Goal: Transaction & Acquisition: Purchase product/service

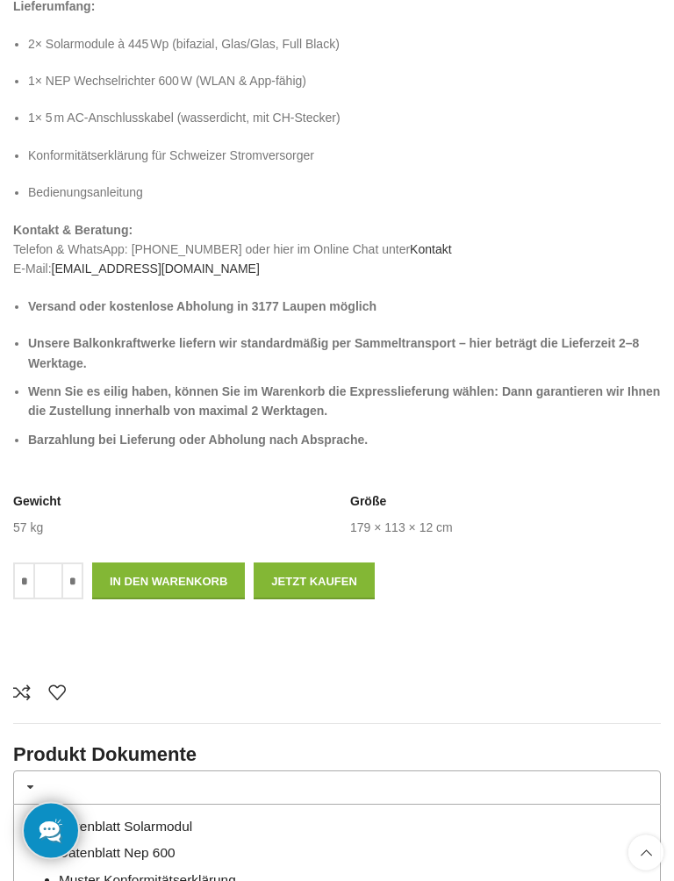
scroll to position [1195, 0]
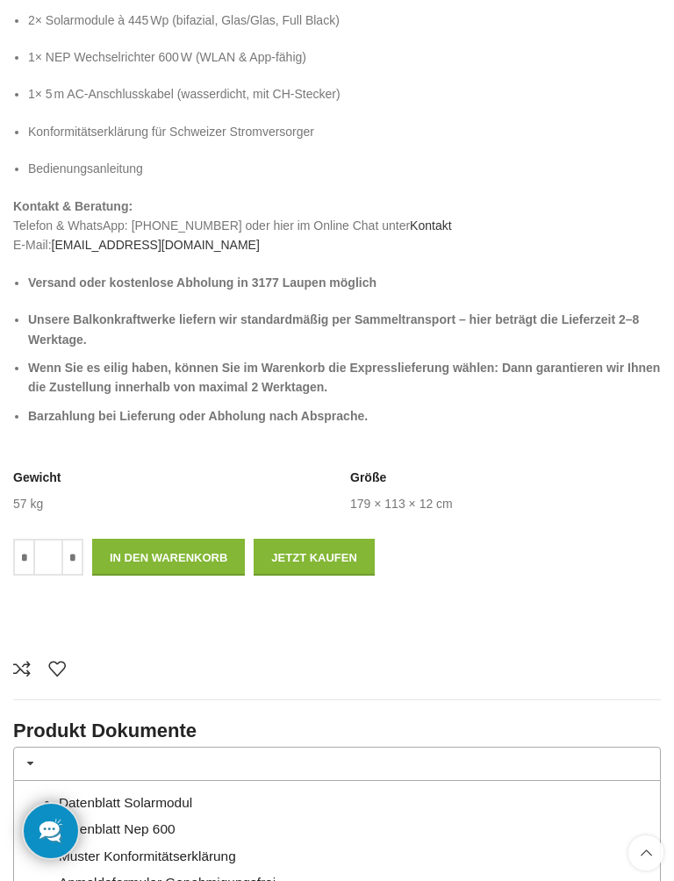
click at [74, 540] on input "*" at bounding box center [72, 557] width 22 height 37
type input "*"
click at [204, 543] on button "In den Warenkorb" at bounding box center [168, 557] width 153 height 37
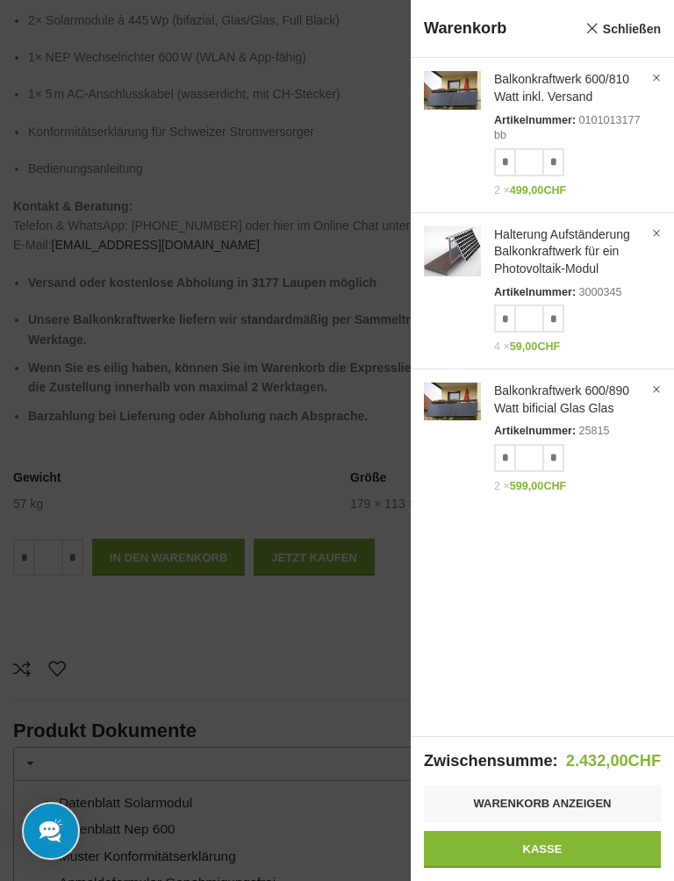
click at [506, 162] on input "*" at bounding box center [505, 162] width 22 height 28
click at [514, 155] on input "*" at bounding box center [505, 162] width 22 height 28
type input "*"
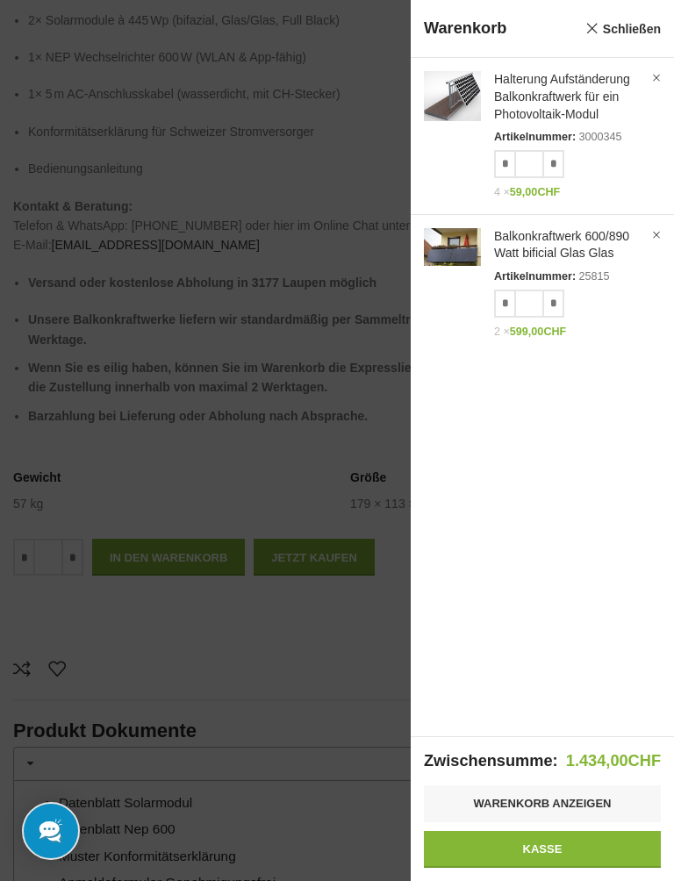
click at [641, 404] on div "Anzeigen × Halterung Aufständerung Balkonkraftwerk für ein Photovoltaik-Modul A…" at bounding box center [542, 396] width 263 height 677
click at [568, 782] on link "Kasse" at bounding box center [542, 849] width 237 height 37
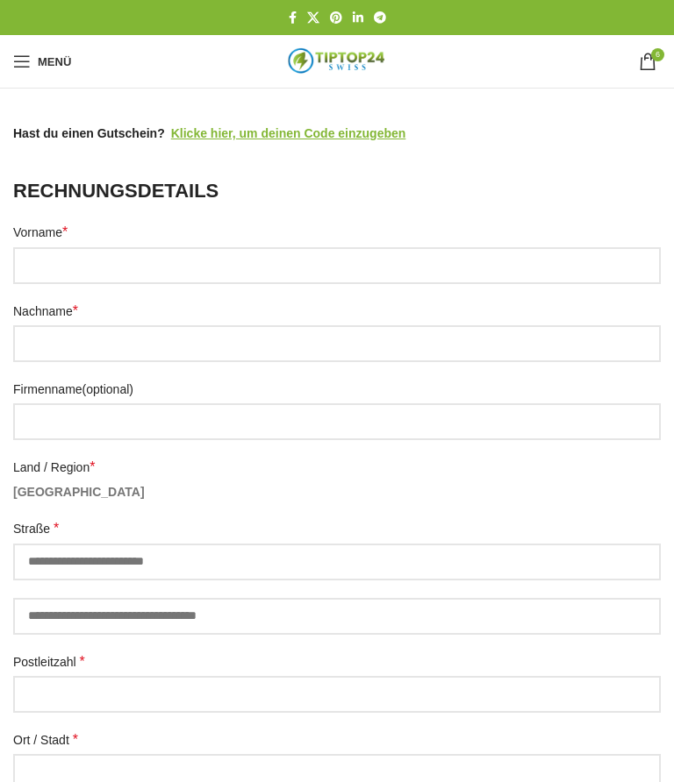
select select "**"
click at [86, 247] on input "Vorname *" at bounding box center [336, 265] width 647 height 37
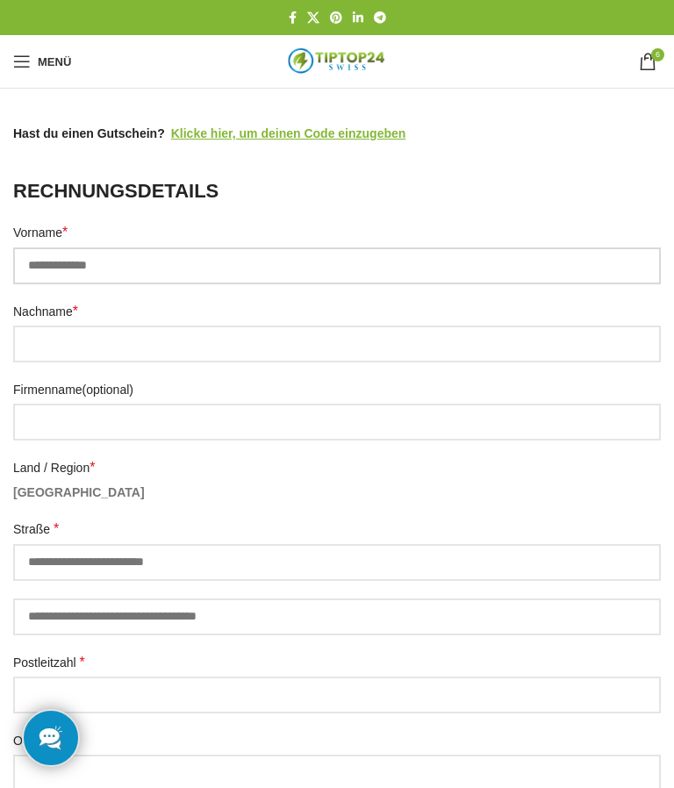
type input "**********"
click at [104, 333] on input "Nachname *" at bounding box center [336, 343] width 647 height 37
type input "*****"
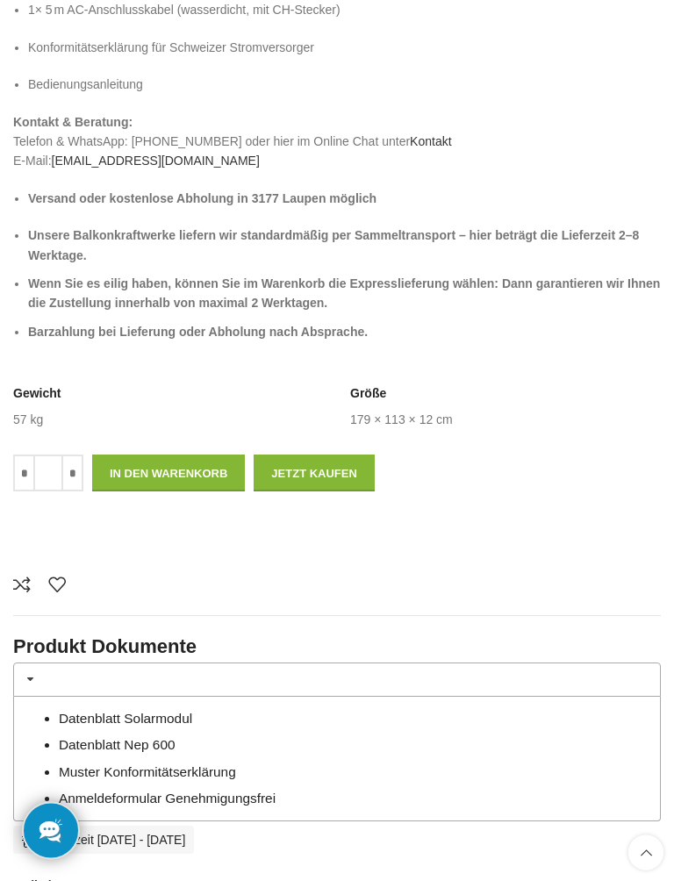
scroll to position [1281, 0]
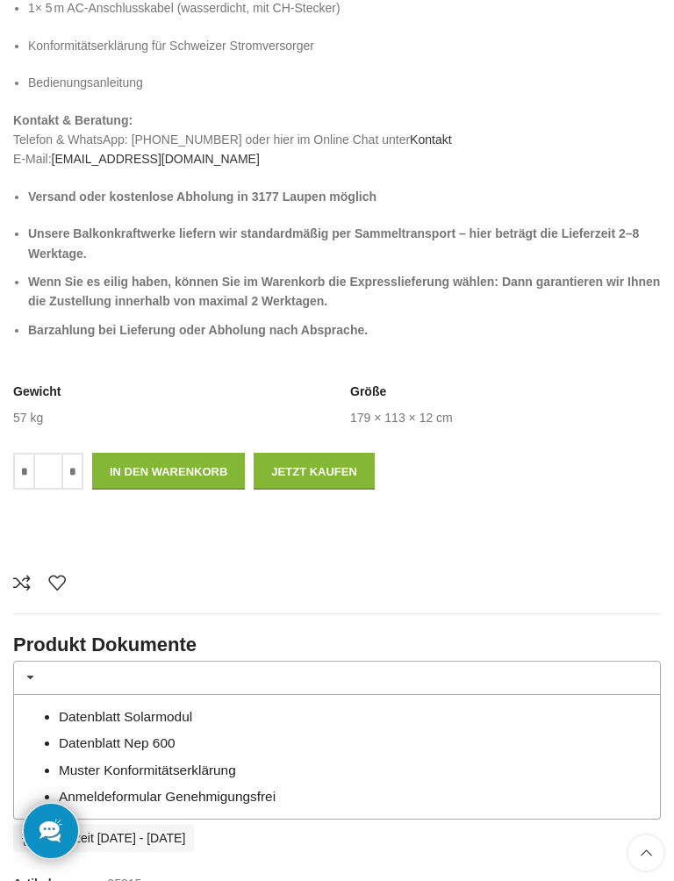
click at [74, 454] on input "*" at bounding box center [72, 471] width 22 height 37
type input "*"
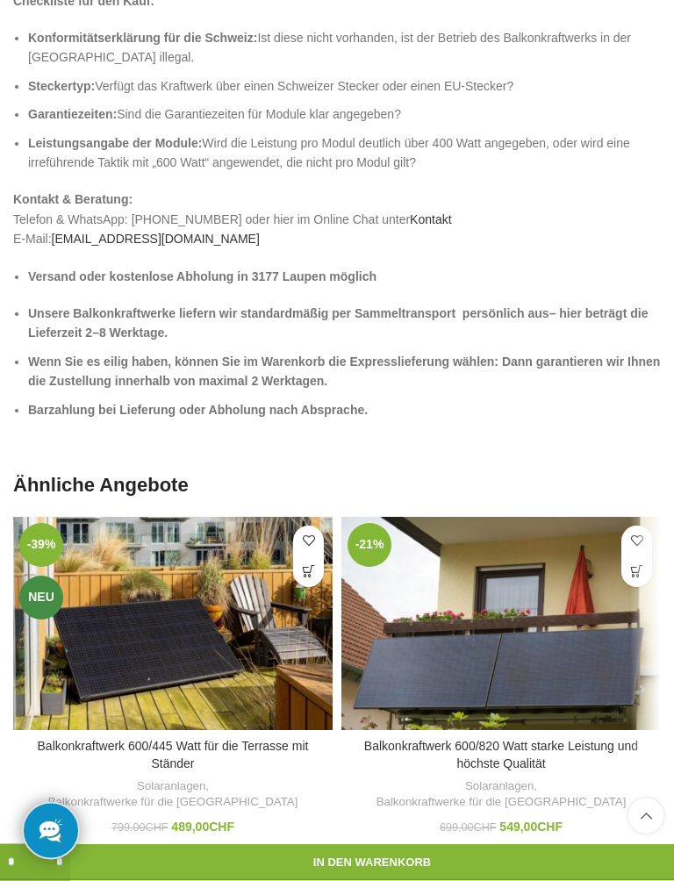
scroll to position [4149, 0]
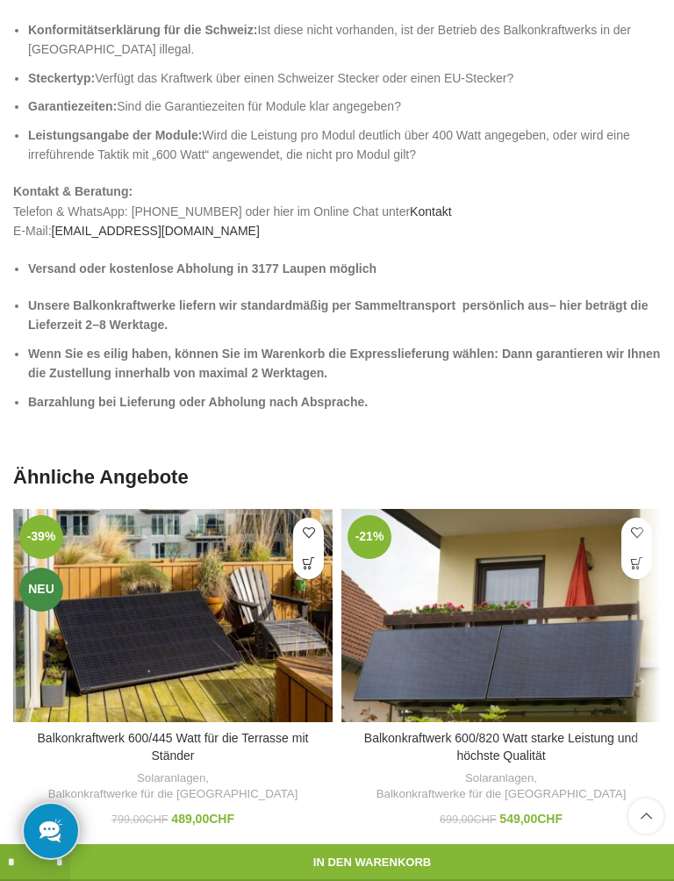
click at [582, 731] on link "Balkonkraftwerk 600/820 Watt starke Leistung und höchste Qualität" at bounding box center [501, 747] width 274 height 32
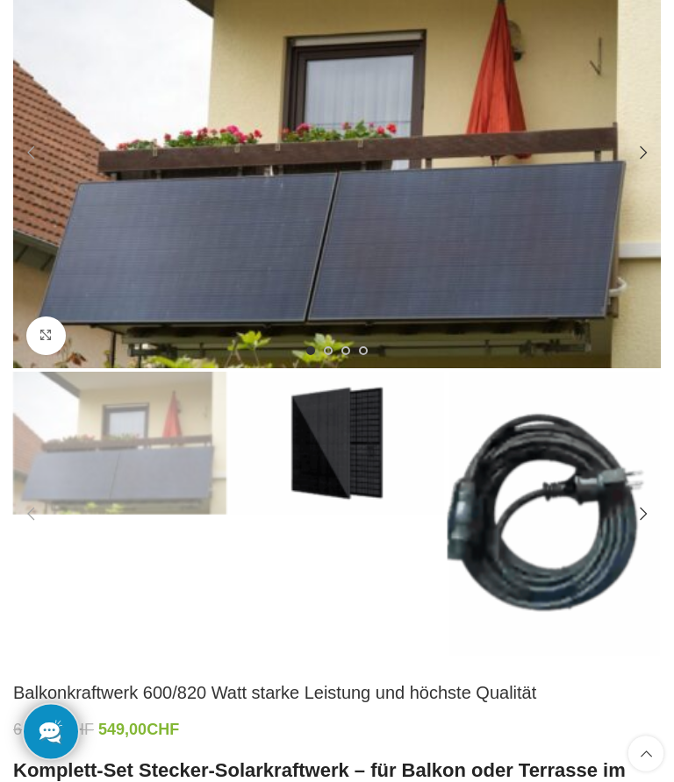
scroll to position [171, 0]
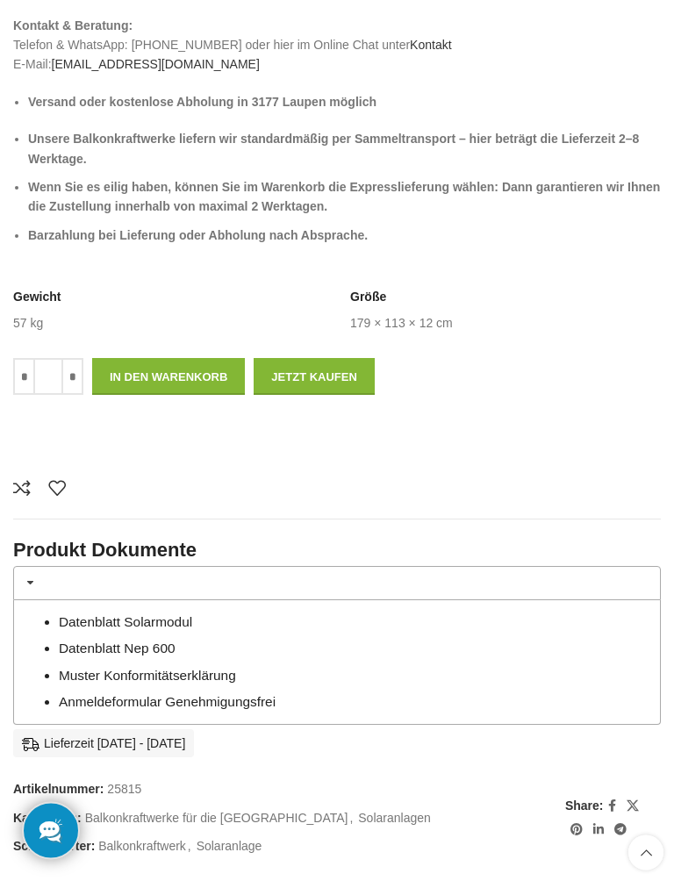
scroll to position [1409, 0]
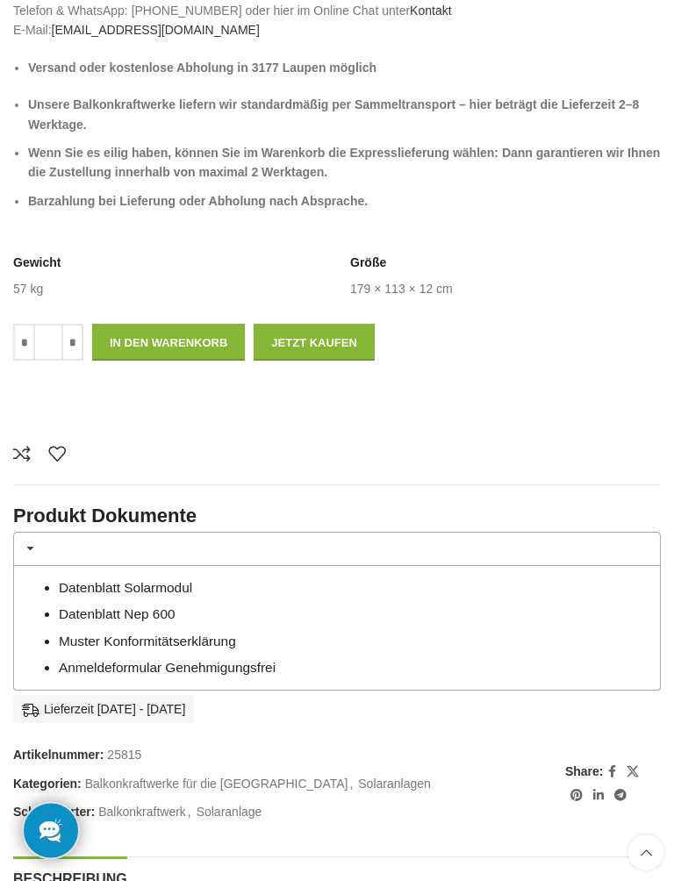
click at [75, 325] on input "*" at bounding box center [72, 343] width 22 height 37
type input "*"
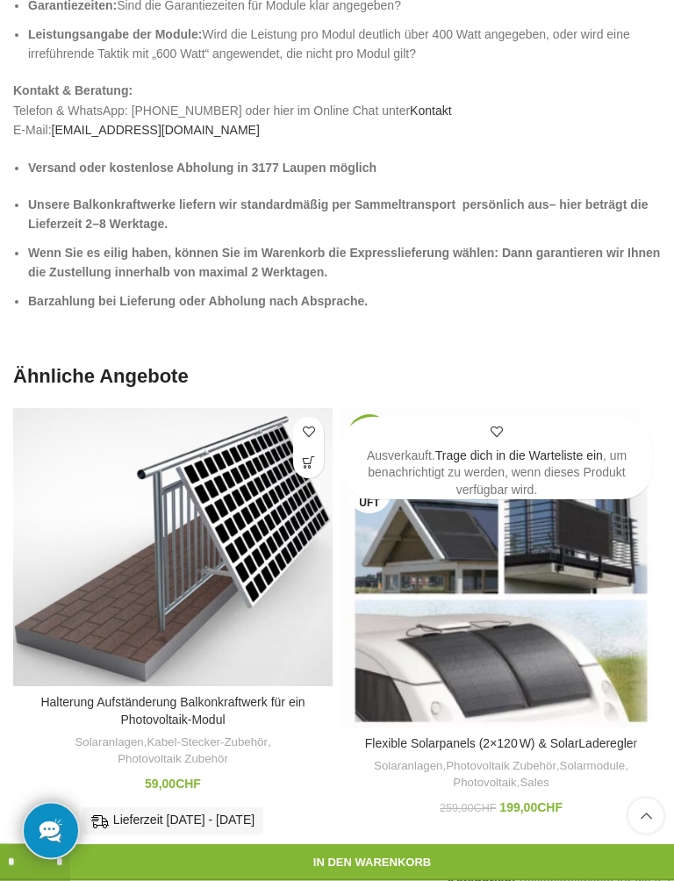
scroll to position [4251, 0]
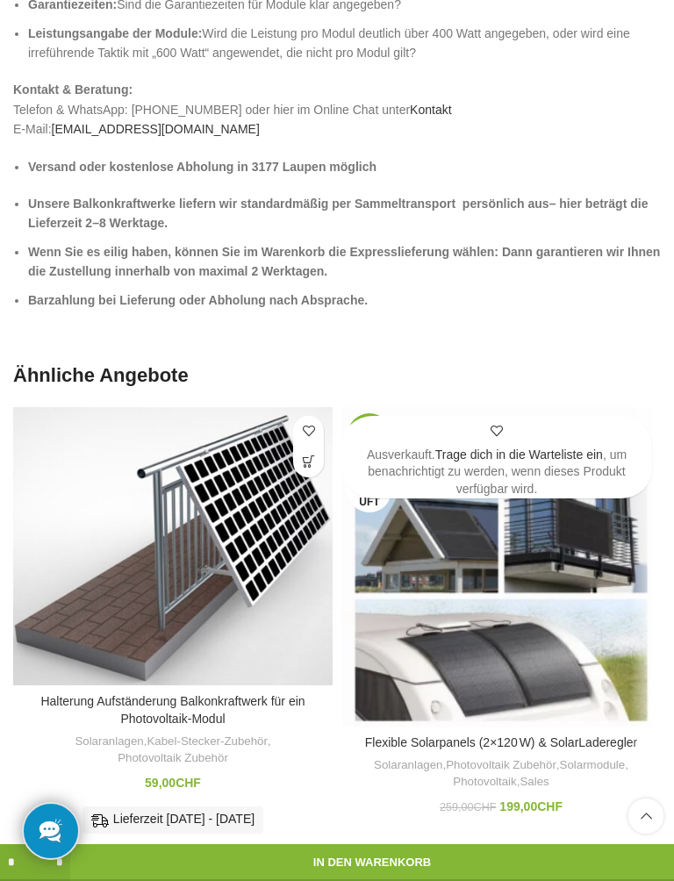
click at [225, 750] on link "Photovoltaik Zubehör" at bounding box center [173, 758] width 111 height 17
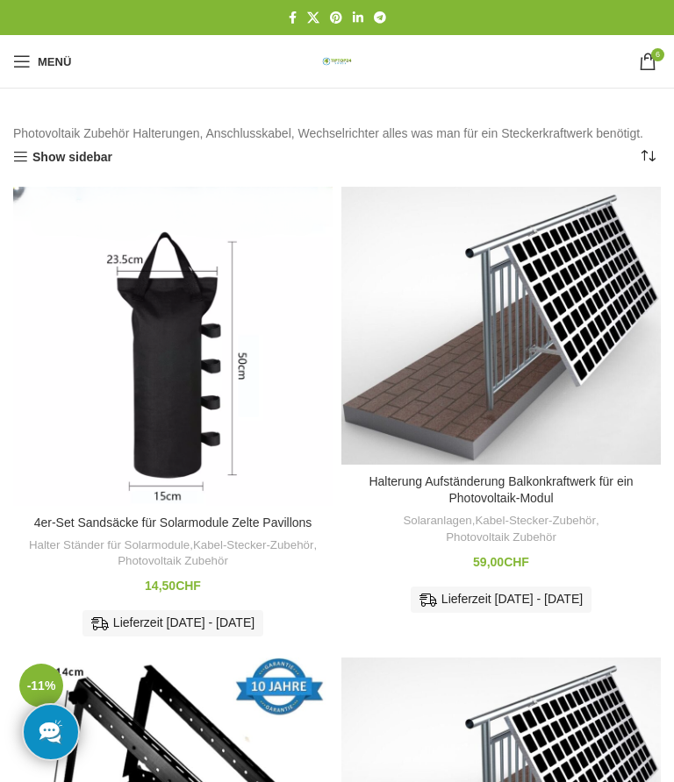
click at [583, 504] on h3 "Halterung Aufständerung Balkonkraftwerk für ein Photovoltaik-Modul" at bounding box center [501, 491] width 302 height 34
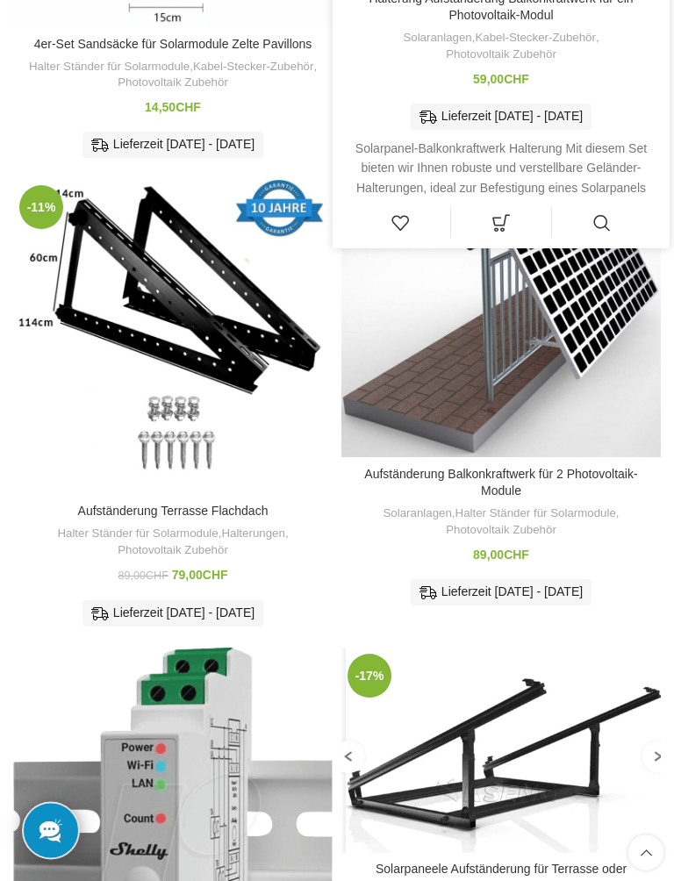
scroll to position [480, 0]
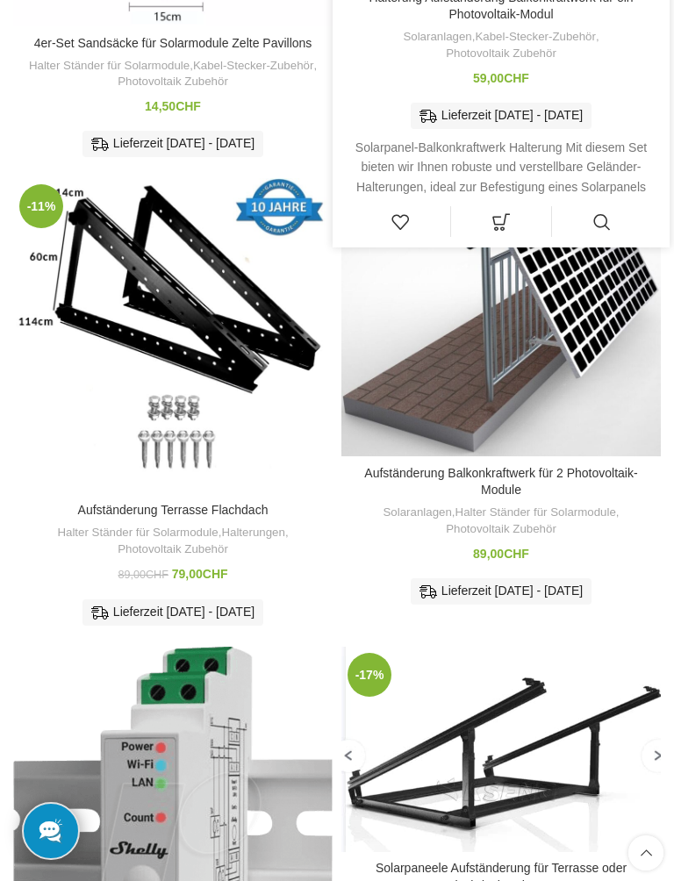
click at [575, 516] on link "Halter Ständer für Solarmodule" at bounding box center [535, 512] width 161 height 17
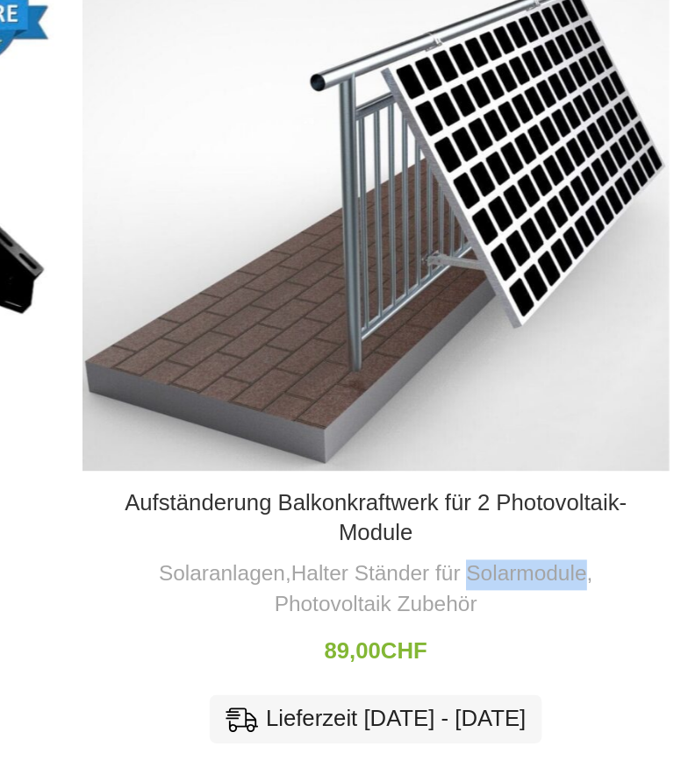
scroll to position [671, 0]
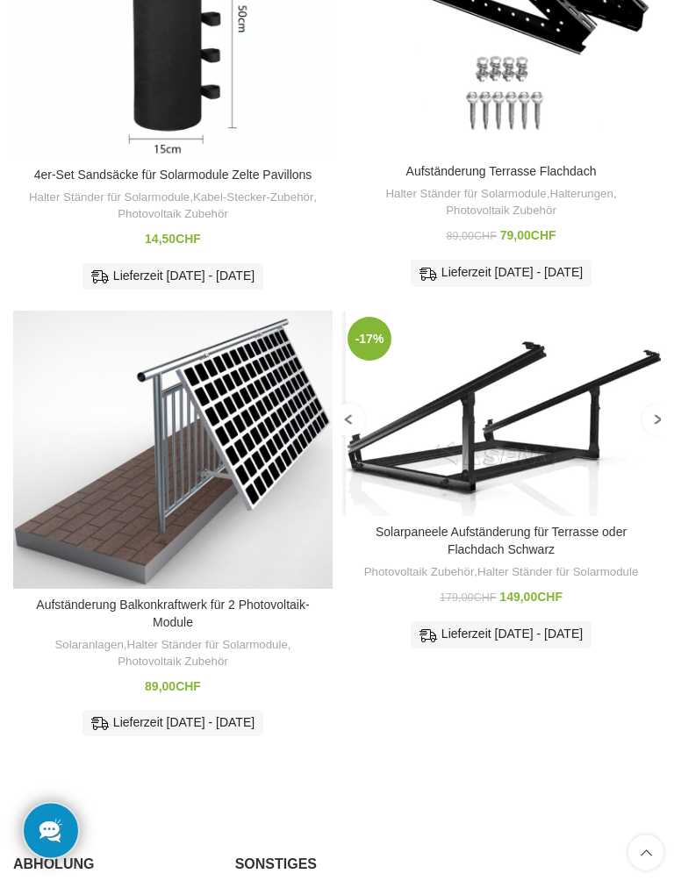
scroll to position [328, 0]
click at [246, 380] on link "Halter Ständer für Solarmodule" at bounding box center [207, 645] width 161 height 17
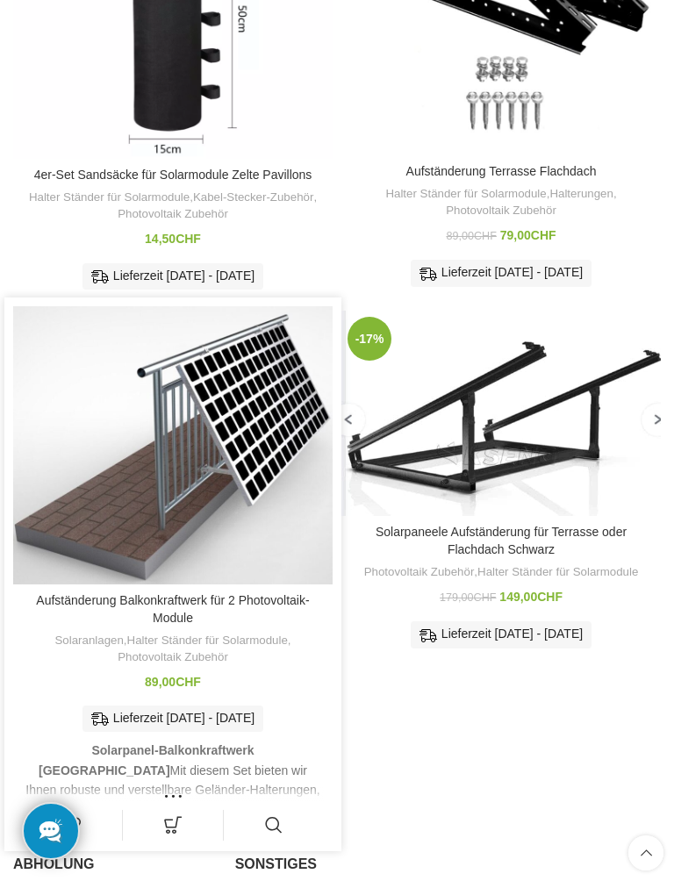
click at [191, 380] on link "Photovoltaik Zubehör" at bounding box center [173, 657] width 111 height 17
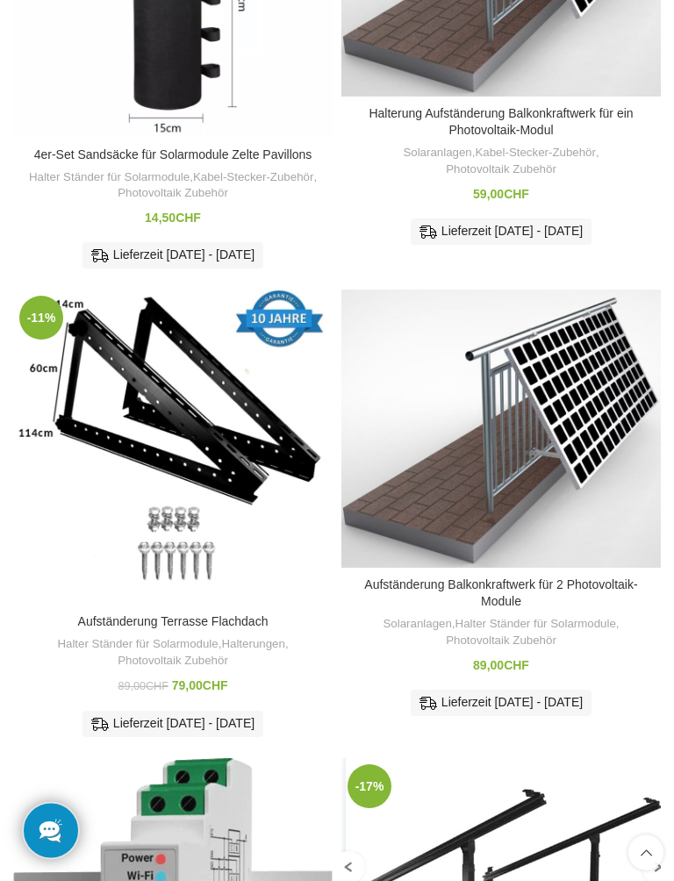
scroll to position [374, 0]
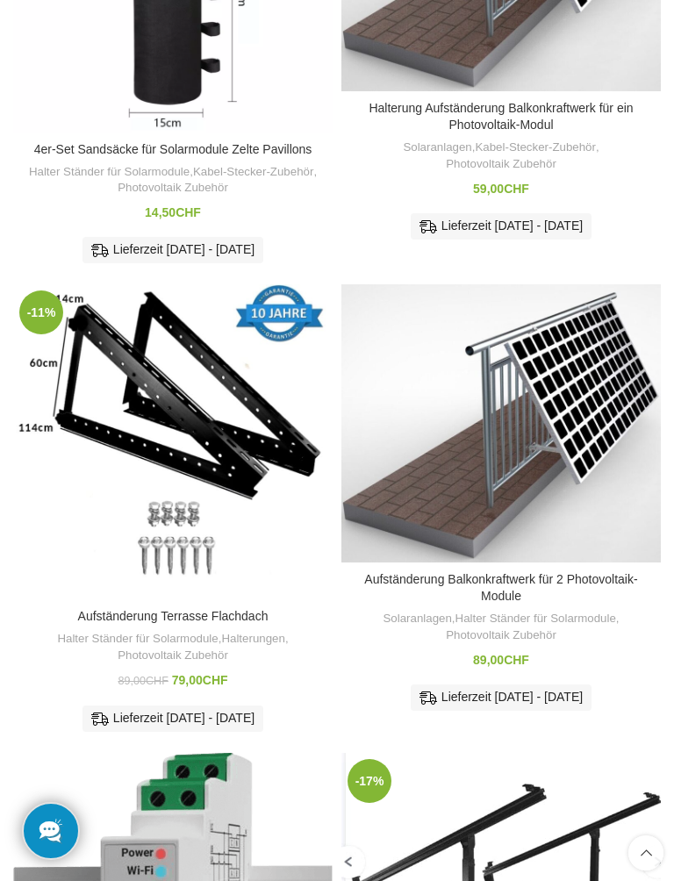
click at [577, 632] on div "Solaranlagen , Halter Ständer für Solarmodule , Photovoltaik Zubehör" at bounding box center [501, 627] width 302 height 32
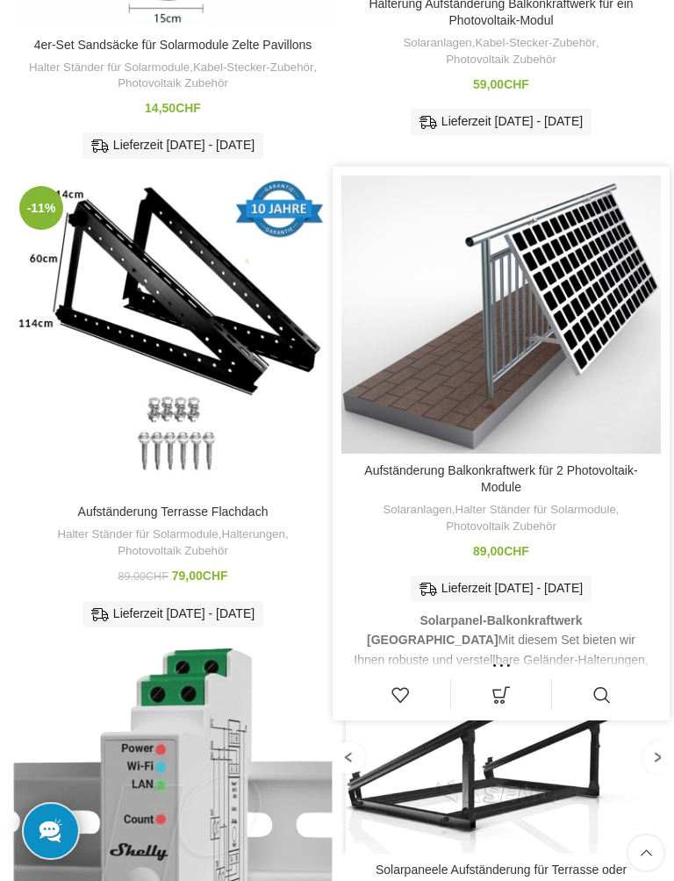
scroll to position [485, 0]
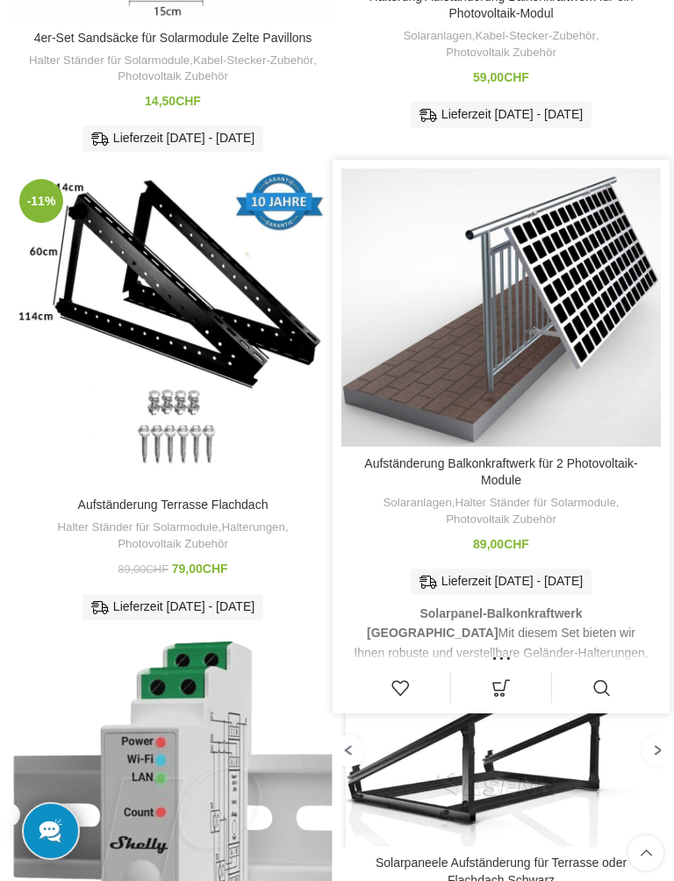
click at [582, 574] on div "Lieferzeit [DATE] - [DATE]" at bounding box center [501, 581] width 181 height 26
click at [590, 499] on link "Halter Ständer für Solarmodule" at bounding box center [535, 503] width 161 height 17
click at [587, 457] on div "Aufständerung Balkonkraftwerk für 2 Photovoltaik-Module Solaranlagen , Halter S…" at bounding box center [500, 532] width 319 height 150
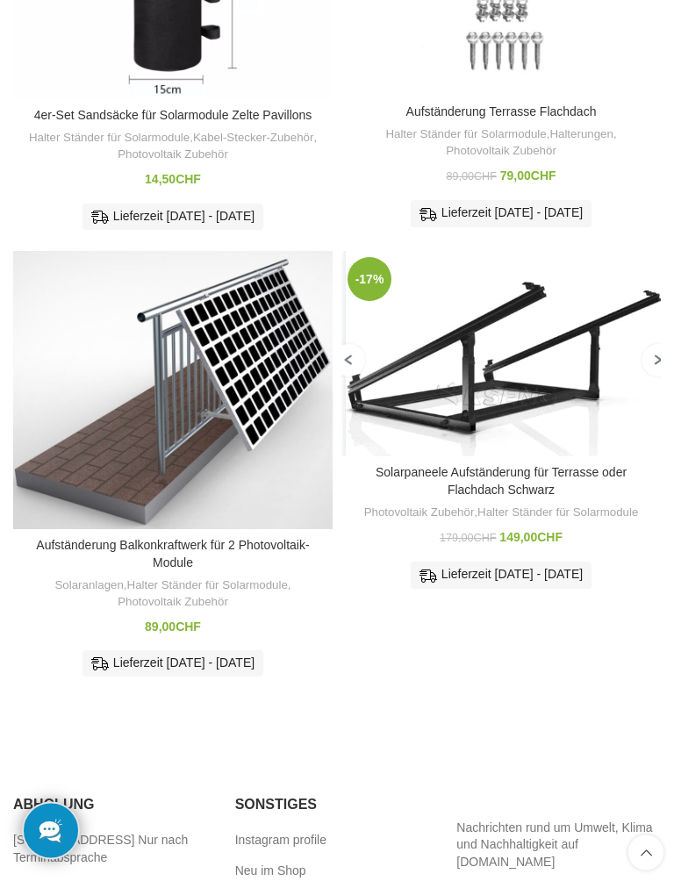
scroll to position [388, 0]
click at [193, 605] on link "Photovoltaik Zubehör" at bounding box center [173, 602] width 111 height 17
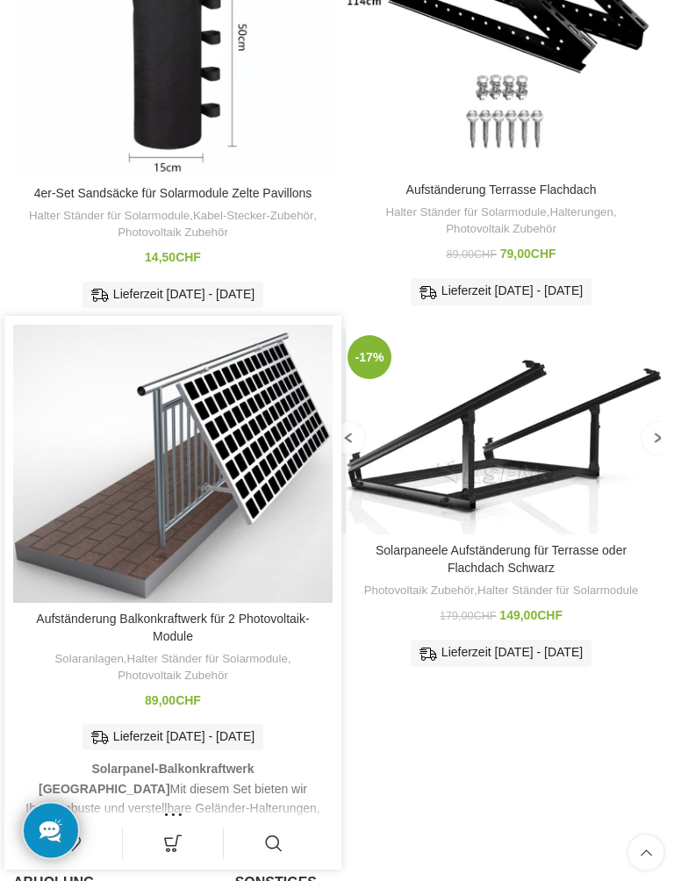
scroll to position [313, 0]
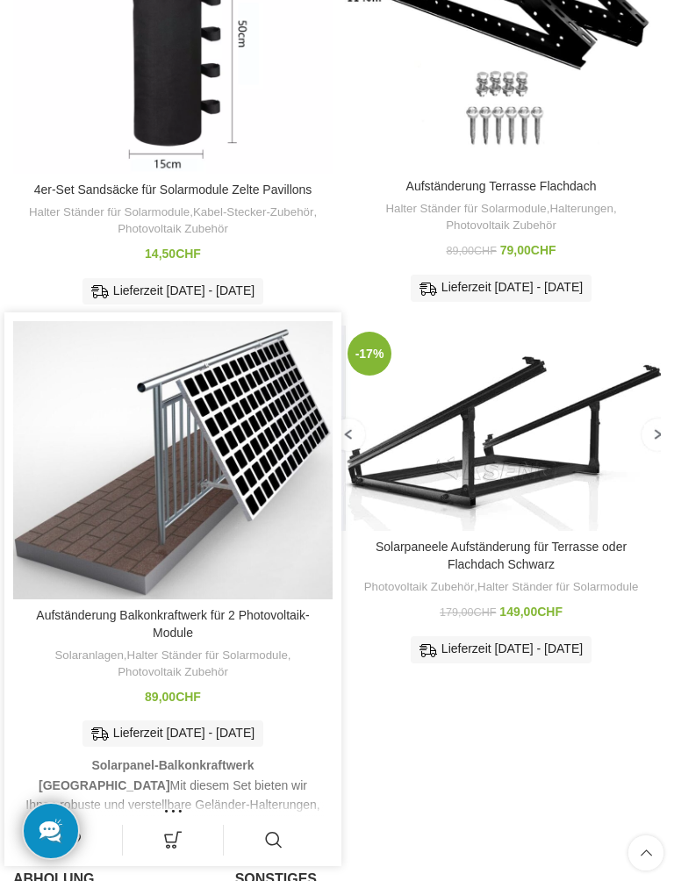
click at [229, 419] on img "Aufständerung Balkonkraftwerk für 2 Photovoltaik-Module" at bounding box center [172, 460] width 319 height 278
click at [218, 353] on img "Aufständerung Balkonkraftwerk für 2 Photovoltaik-Module" at bounding box center [172, 460] width 319 height 278
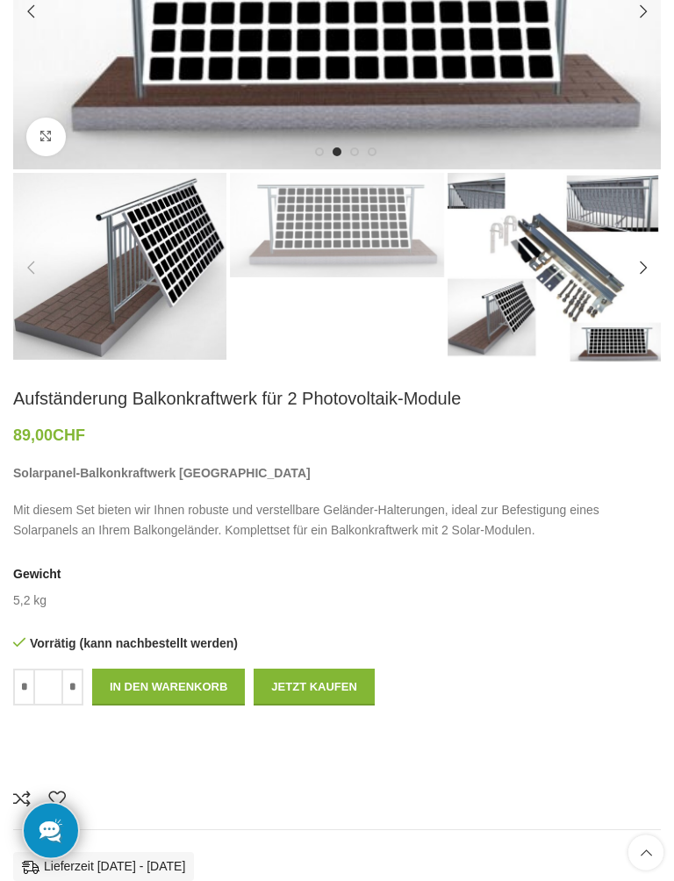
scroll to position [266, 0]
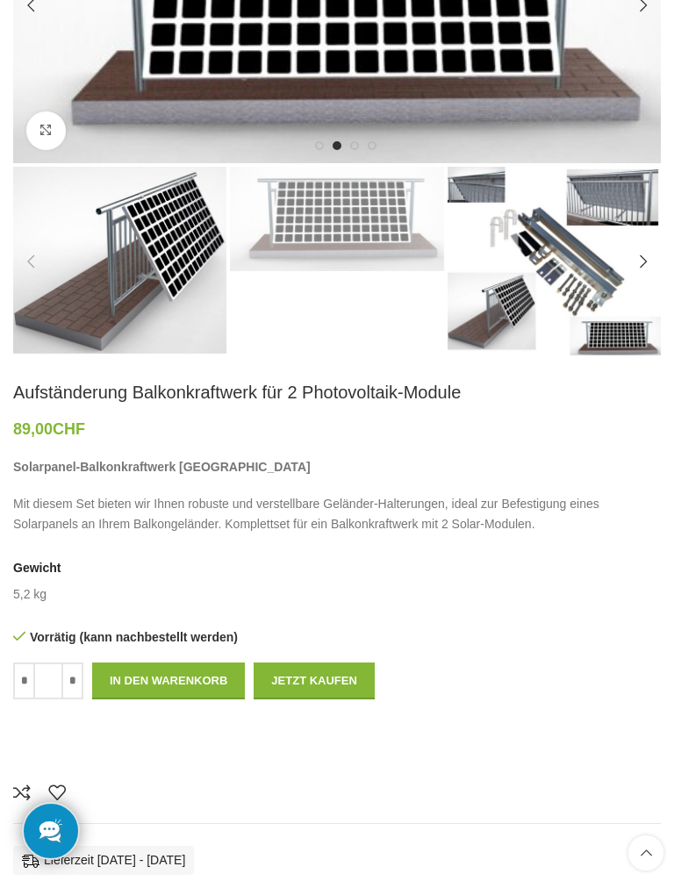
click at [75, 669] on input "*" at bounding box center [72, 680] width 22 height 37
type input "*"
click at [223, 669] on button "In den Warenkorb" at bounding box center [168, 680] width 153 height 37
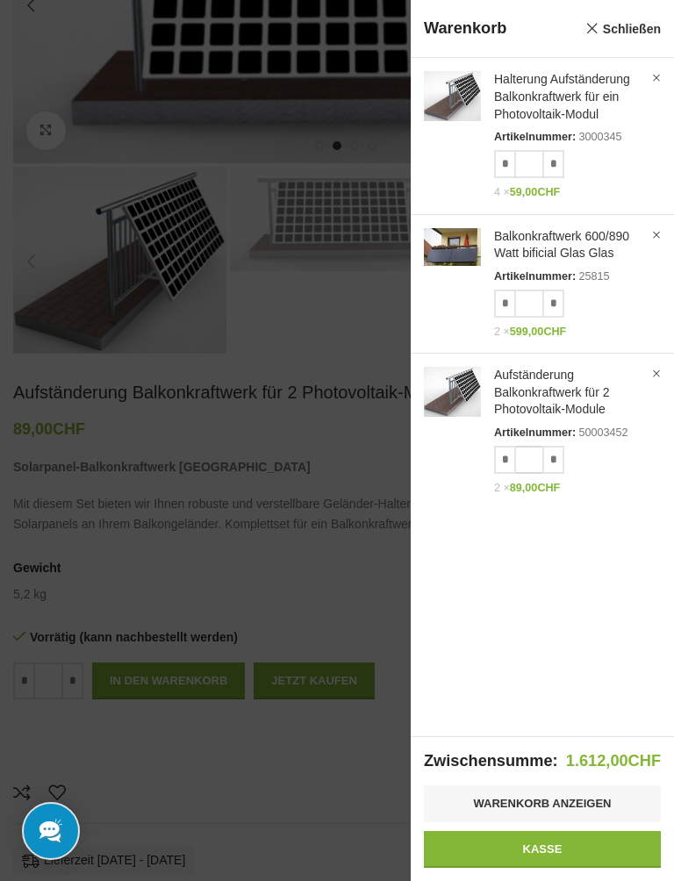
click at [516, 461] on input "*" at bounding box center [529, 460] width 26 height 28
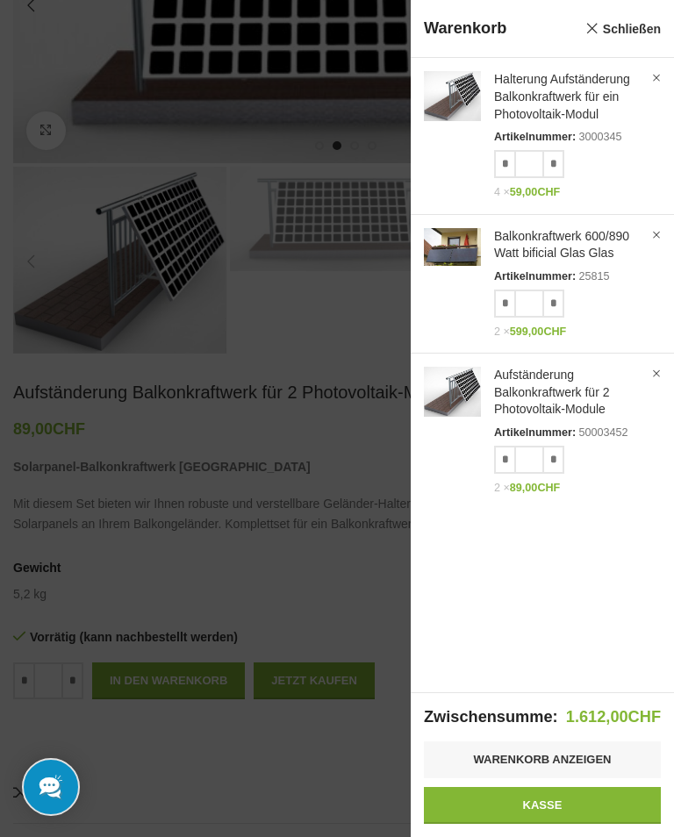
click at [513, 456] on input "*" at bounding box center [505, 460] width 22 height 28
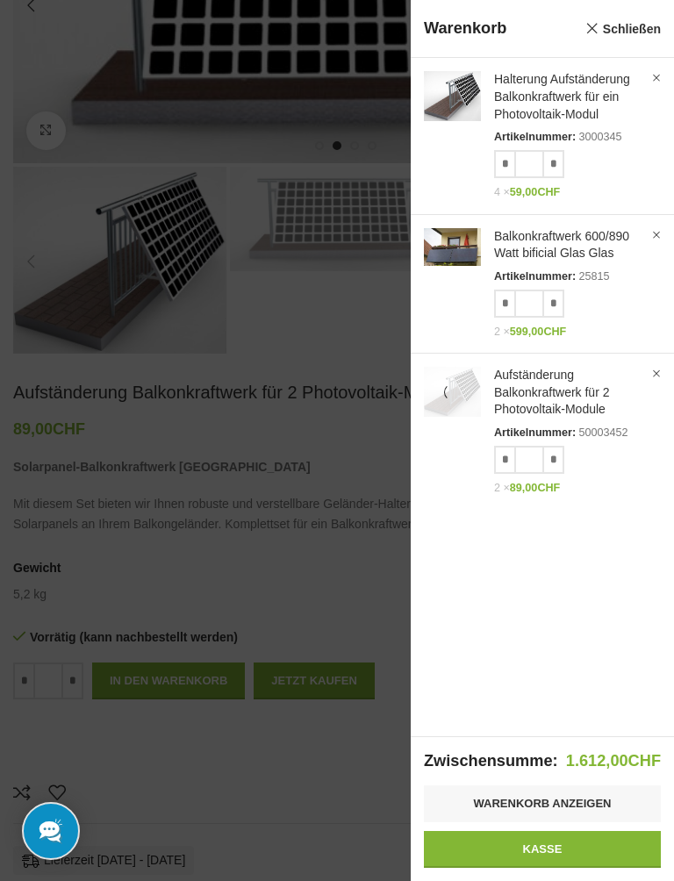
click at [512, 458] on input "*" at bounding box center [505, 460] width 22 height 28
type input "*"
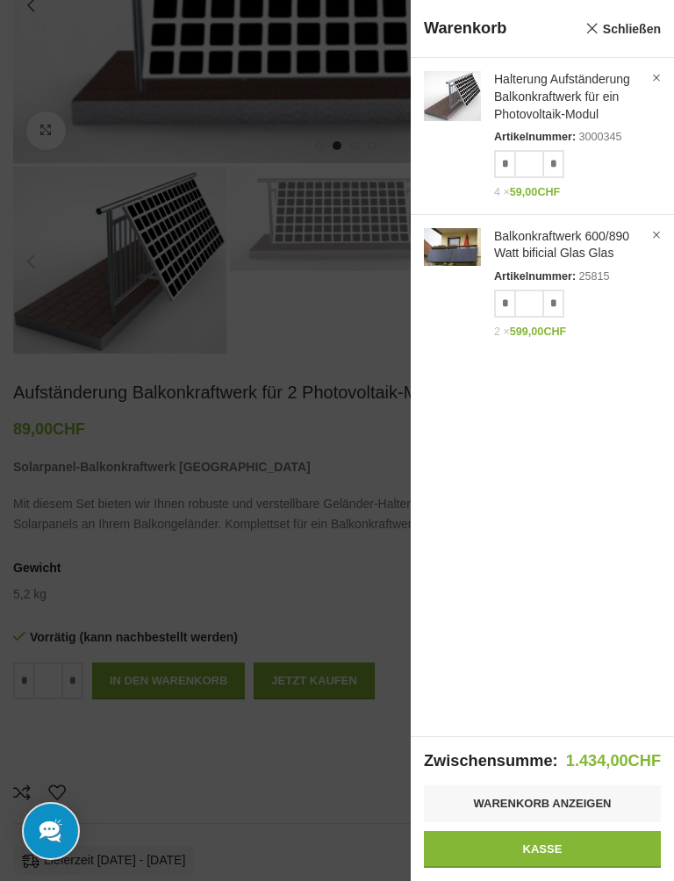
click at [625, 388] on div "Anzeigen × Halterung Aufständerung Balkonkraftwerk für ein Photovoltaik-Modul A…" at bounding box center [542, 396] width 263 height 677
click at [571, 782] on link "Kasse" at bounding box center [542, 849] width 237 height 37
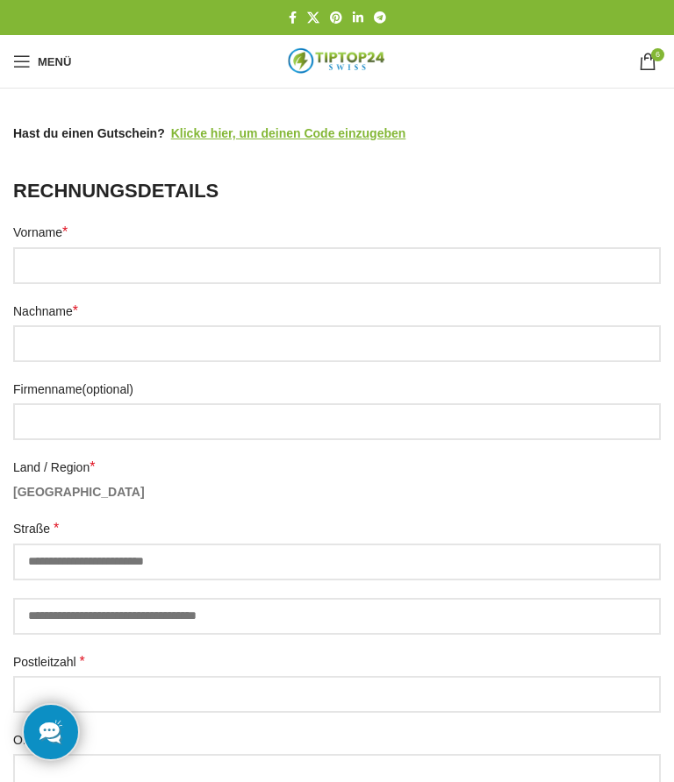
select select "**"
click at [89, 253] on input "Vorname *" at bounding box center [336, 265] width 647 height 37
click at [104, 247] on input "Vorname *" at bounding box center [336, 265] width 647 height 37
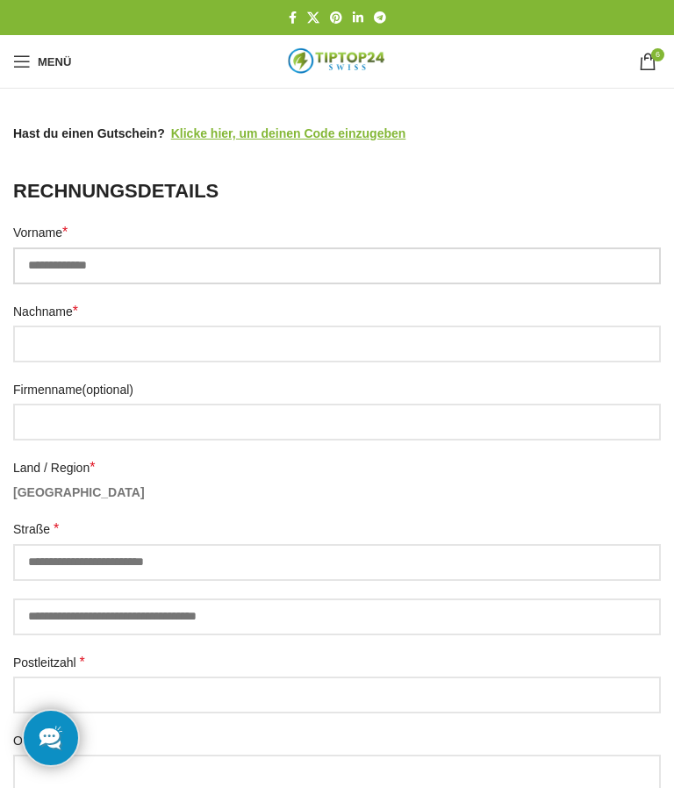
type input "**********"
click at [86, 325] on input "Nachname *" at bounding box center [336, 343] width 647 height 37
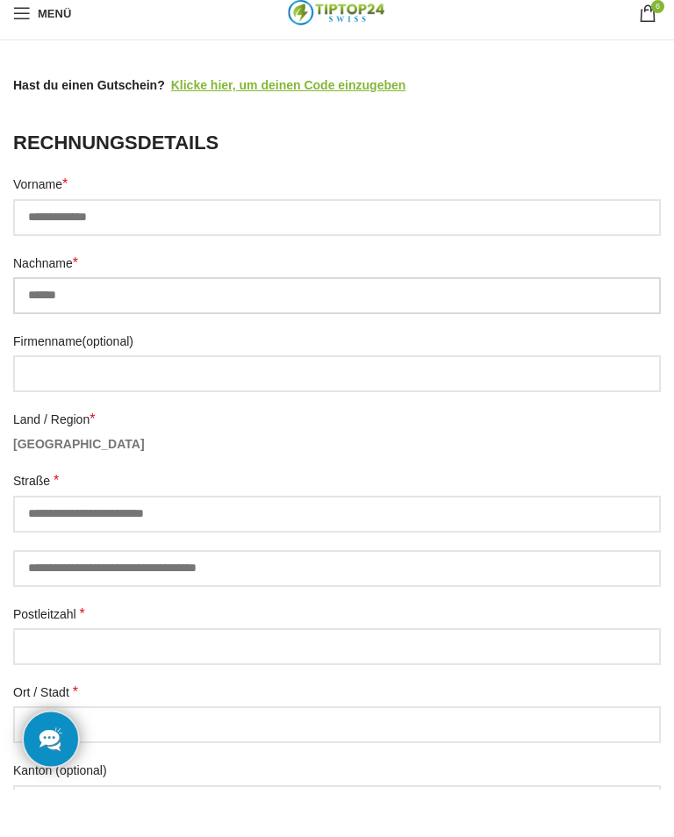
type input "*****"
click at [99, 544] on input "Straße *" at bounding box center [336, 562] width 647 height 37
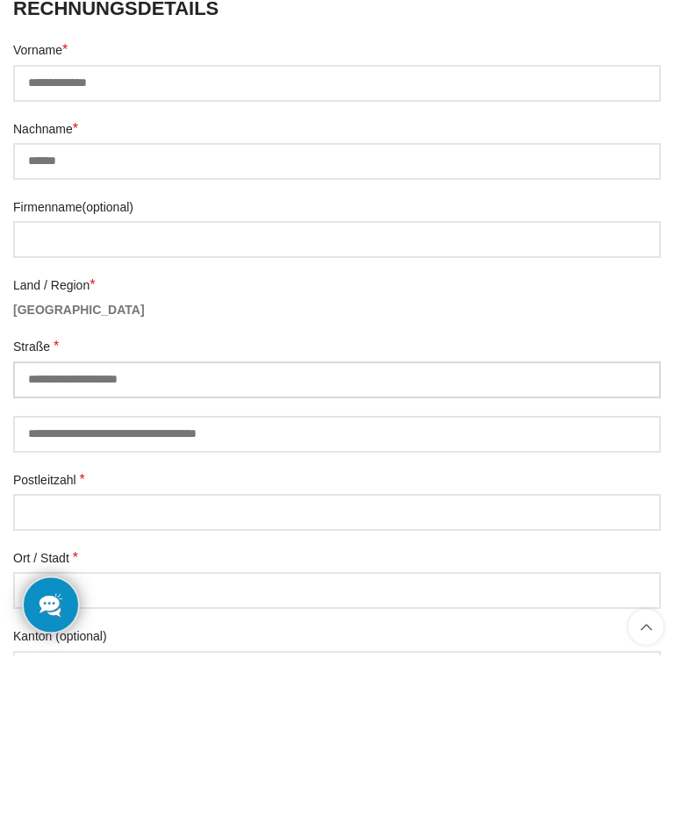
type input "**********"
click at [95, 676] on input "Postleitzahl *" at bounding box center [336, 694] width 647 height 37
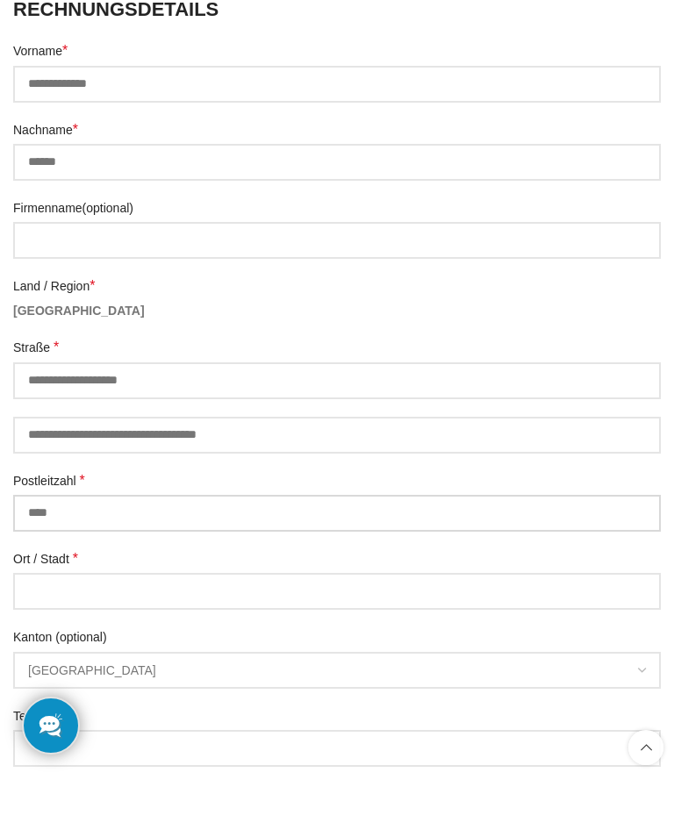
scroll to position [125, 0]
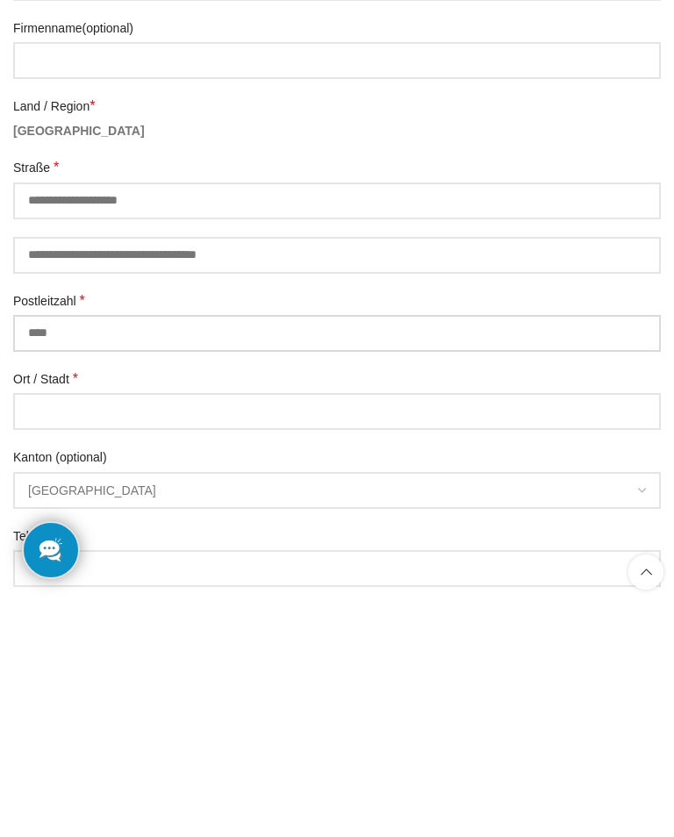
type input "****"
click at [77, 630] on input "Ort / Stadt *" at bounding box center [336, 648] width 647 height 37
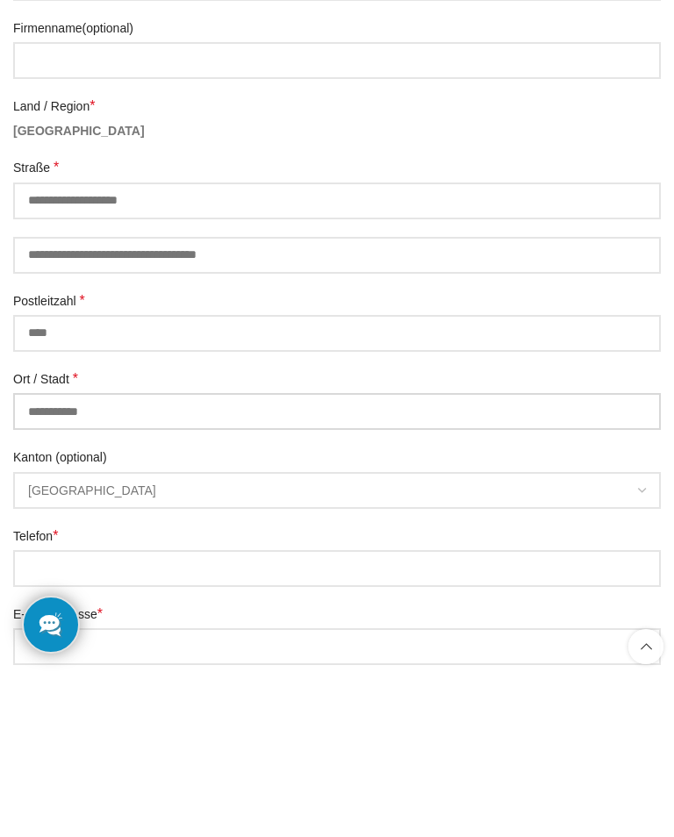
scroll to position [232, 0]
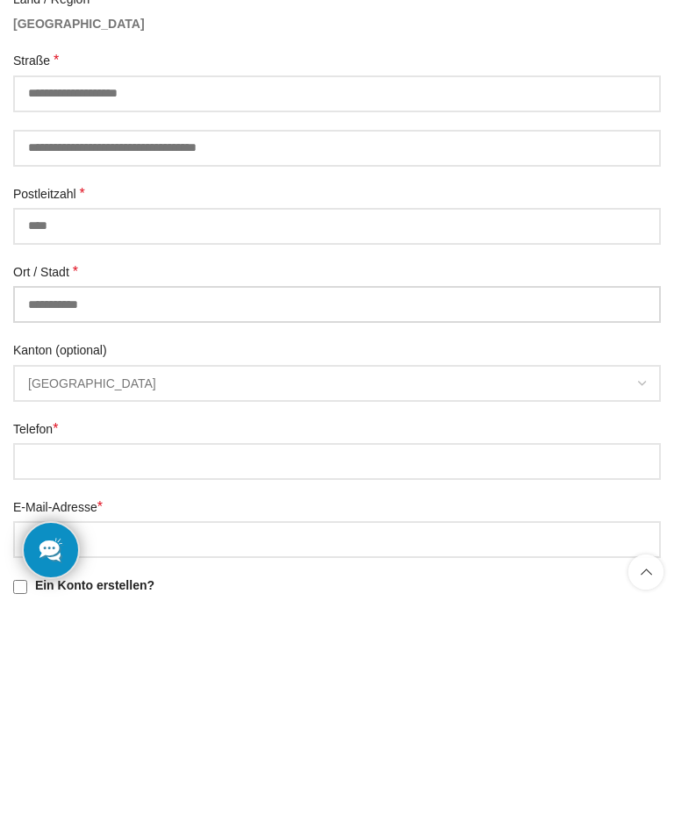
type input "**********"
click at [138, 680] on input "Telefon *" at bounding box center [336, 698] width 647 height 37
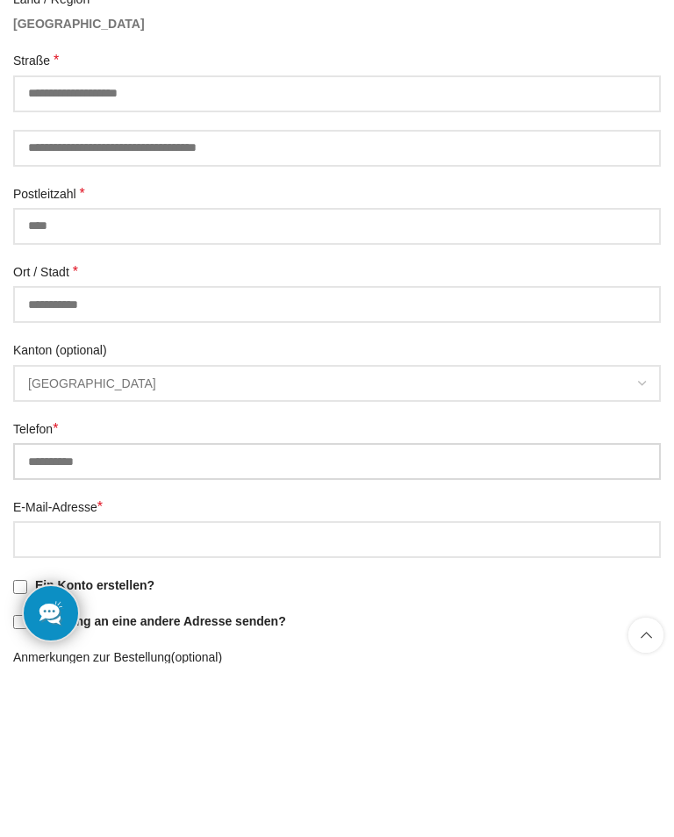
scroll to position [297, 0]
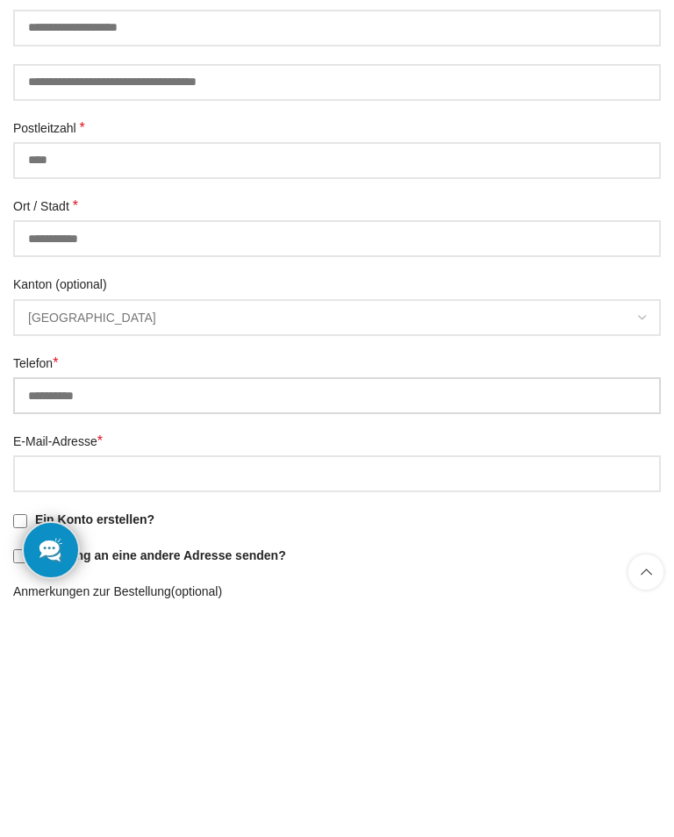
type input "**********"
click at [87, 692] on input "E-Mail-Adresse *" at bounding box center [336, 710] width 647 height 37
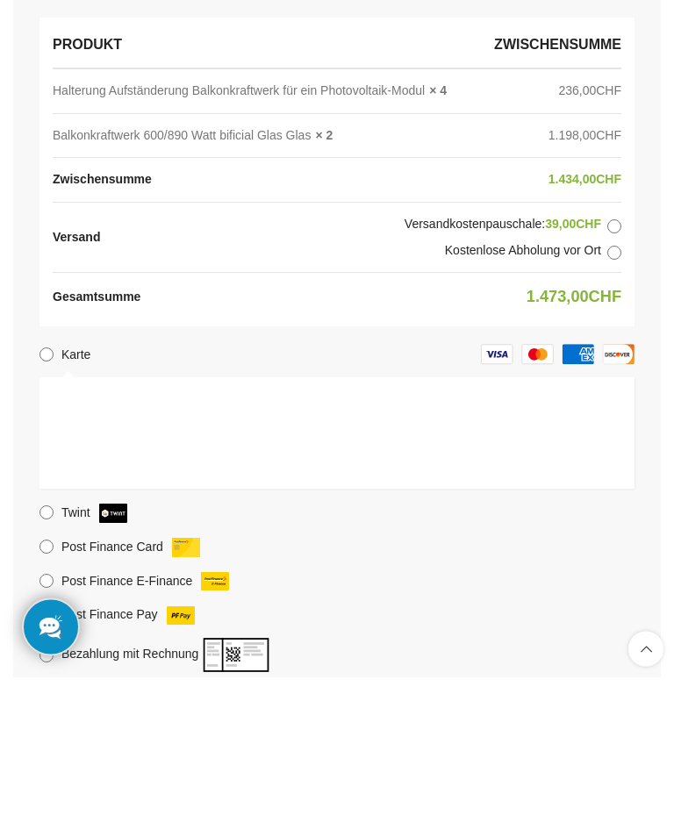
scroll to position [1245, 0]
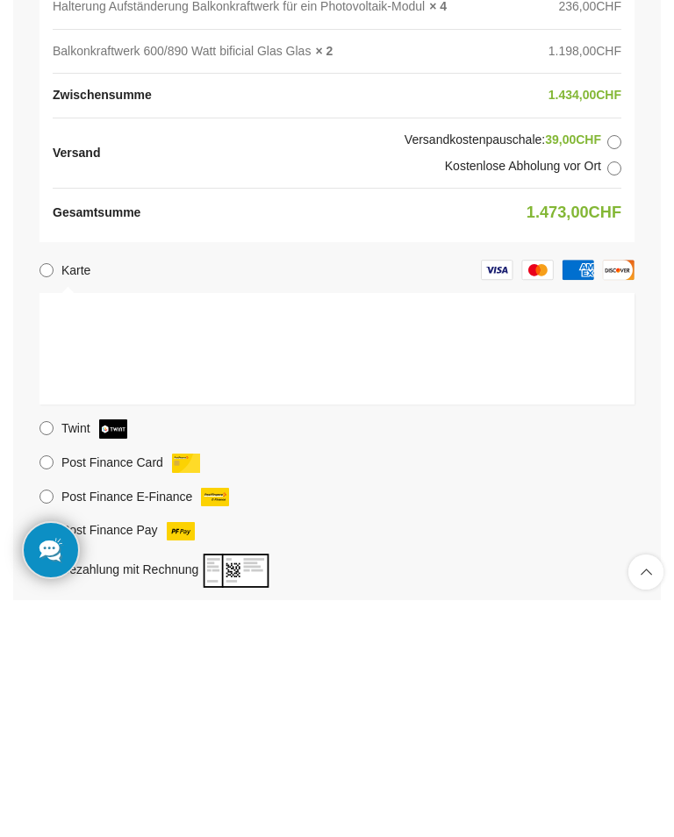
type input "**********"
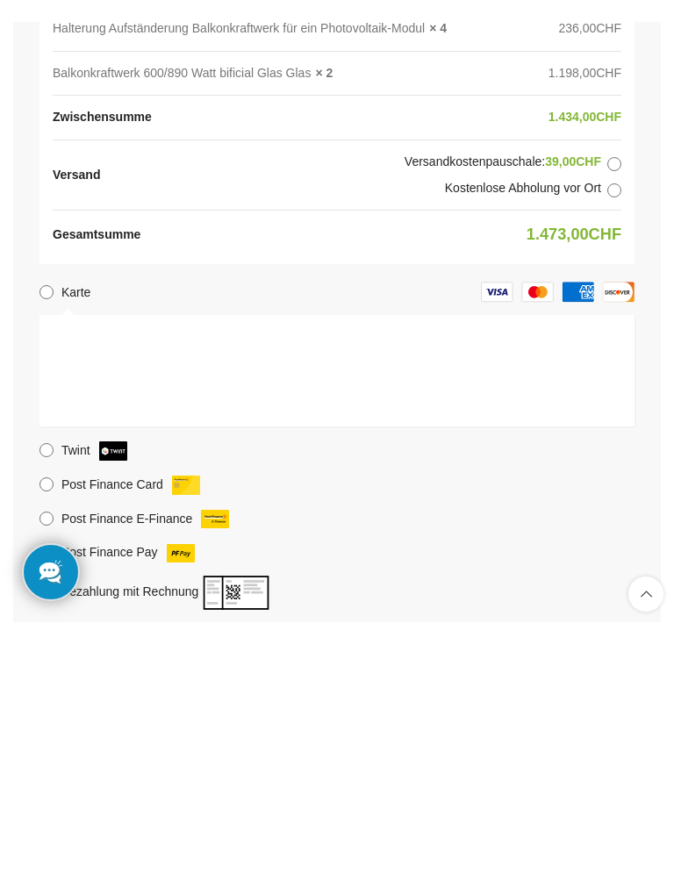
scroll to position [1482, 0]
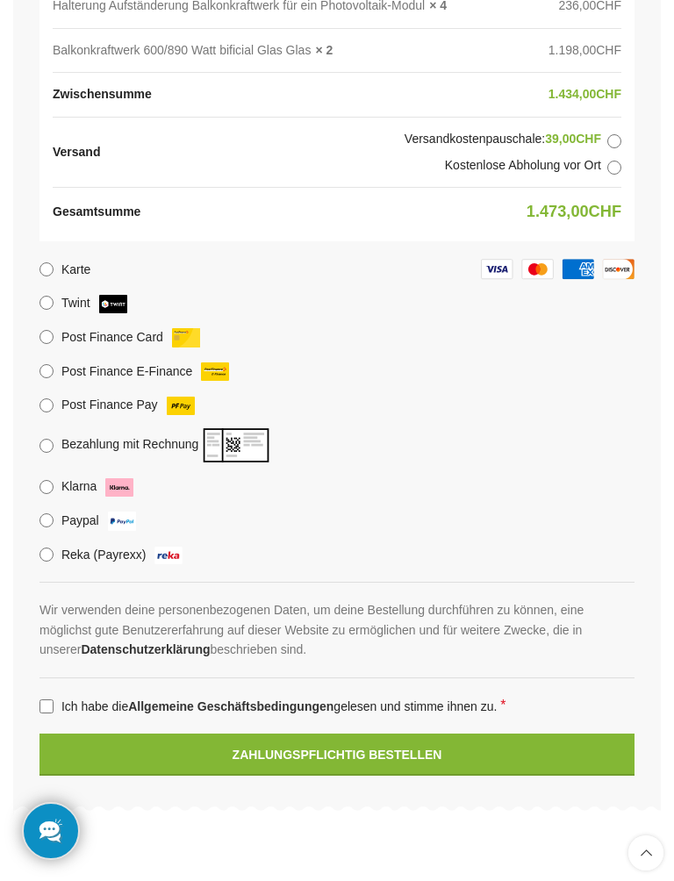
click at [461, 733] on button "Zahlungspflichtig bestellen" at bounding box center [336, 754] width 595 height 42
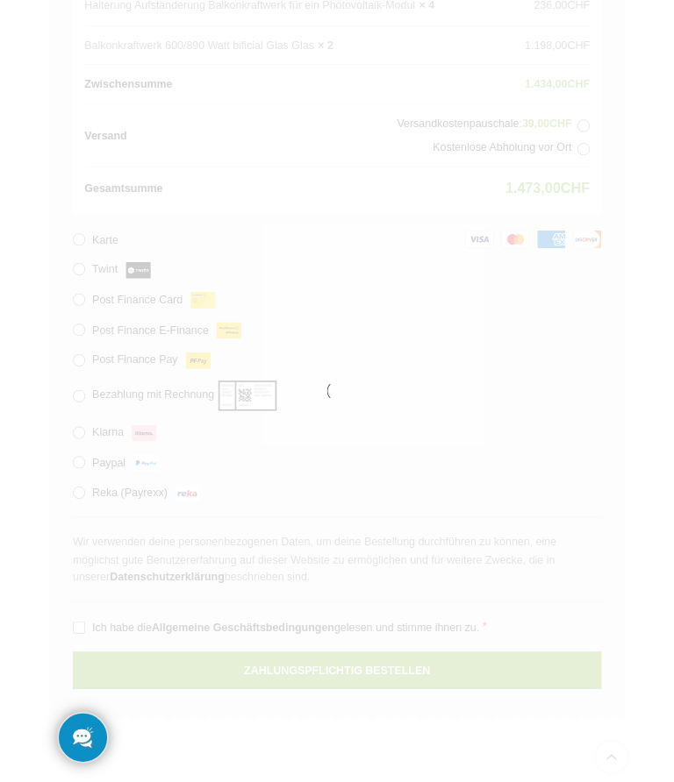
scroll to position [1532, 0]
